Goal: Transaction & Acquisition: Purchase product/service

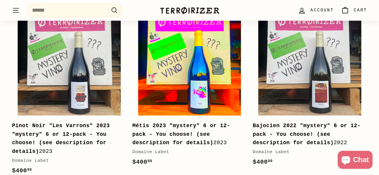
scroll to position [150, 0]
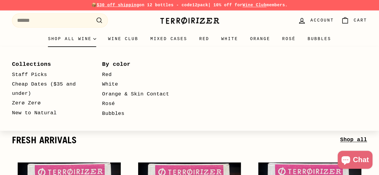
click at [57, 42] on summary "Shop all wine" at bounding box center [72, 39] width 60 height 16
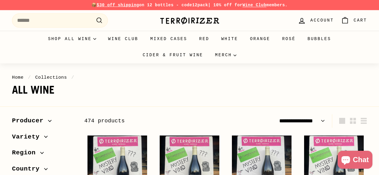
select select "**********"
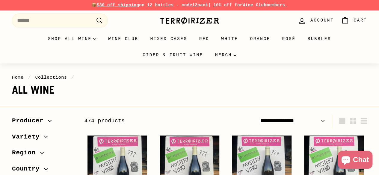
click at [35, 133] on span "Variety" at bounding box center [28, 137] width 32 height 10
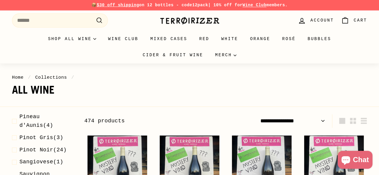
scroll to position [302, 0]
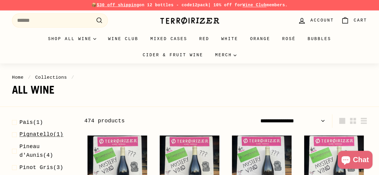
click at [23, 137] on span "Pignatello" at bounding box center [36, 134] width 34 height 6
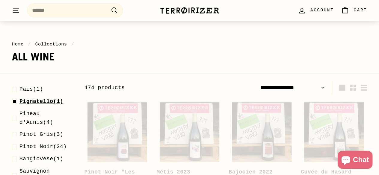
scroll to position [91, 0]
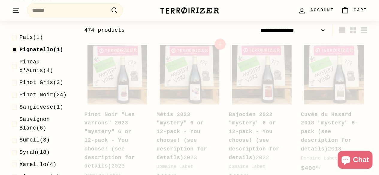
select select "**********"
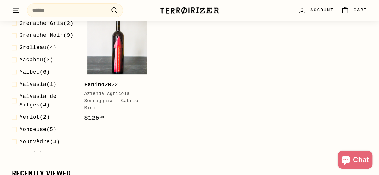
scroll to position [180, 0]
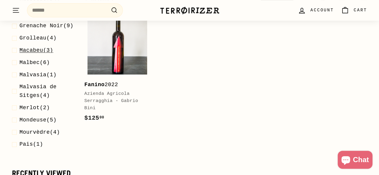
click at [38, 53] on span "Macabeu" at bounding box center [31, 50] width 24 height 6
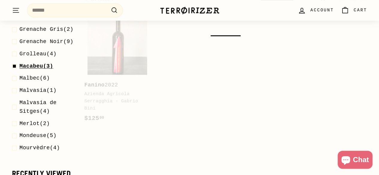
scroll to position [91, 0]
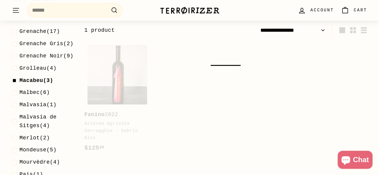
select select "**********"
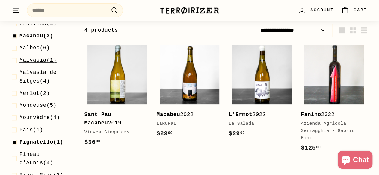
scroll to position [269, 0]
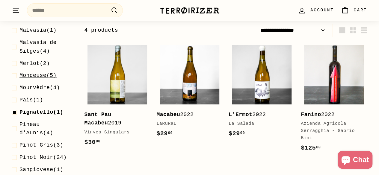
click at [37, 78] on span "Mondeuse" at bounding box center [32, 75] width 27 height 6
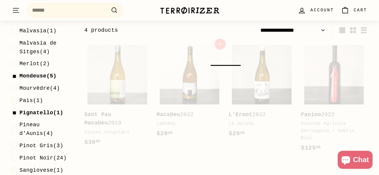
select select "**********"
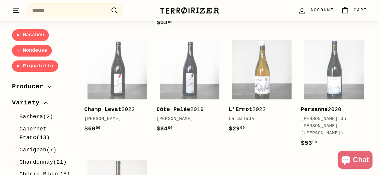
scroll to position [210, 0]
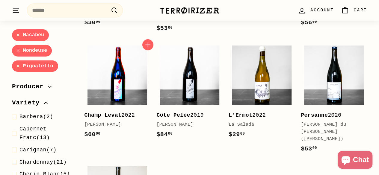
click at [97, 87] on img at bounding box center [117, 75] width 60 height 60
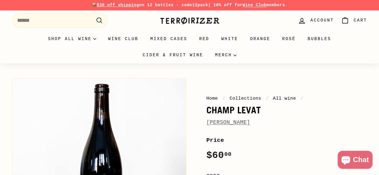
click at [223, 124] on link "[PERSON_NAME]" at bounding box center [228, 122] width 44 height 6
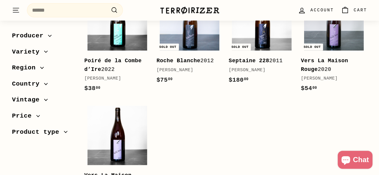
scroll to position [778, 0]
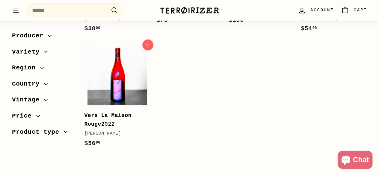
click at [118, 70] on img at bounding box center [117, 76] width 60 height 60
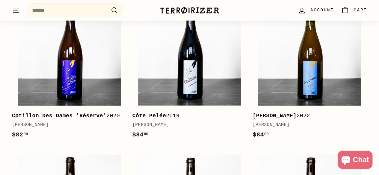
scroll to position [898, 0]
